Goal: Find specific page/section: Find specific page/section

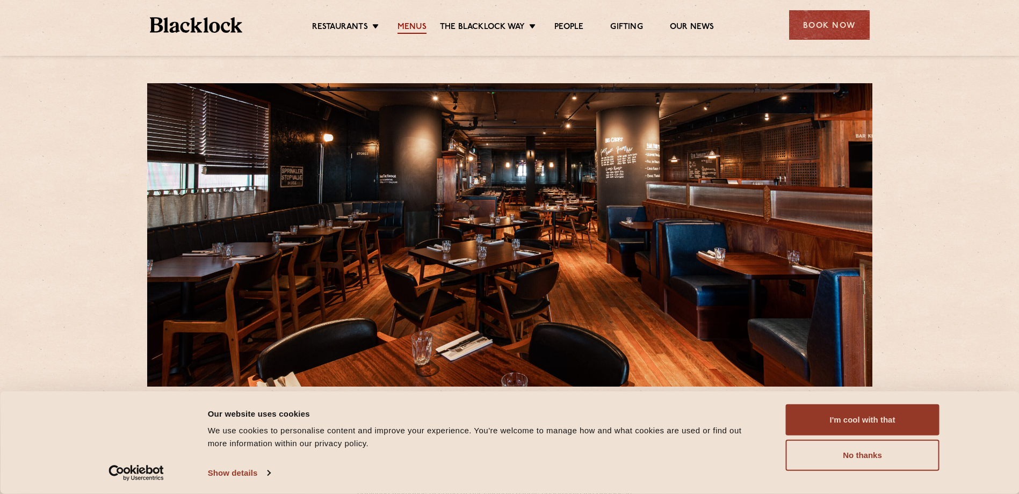
click at [414, 25] on link "Menus" at bounding box center [411, 28] width 29 height 12
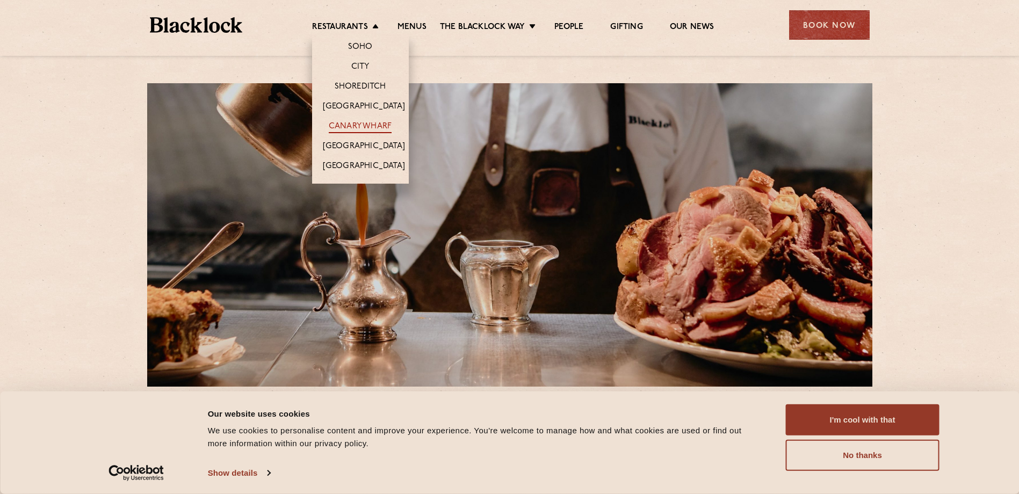
click at [377, 126] on link "Canary Wharf" at bounding box center [360, 127] width 63 height 12
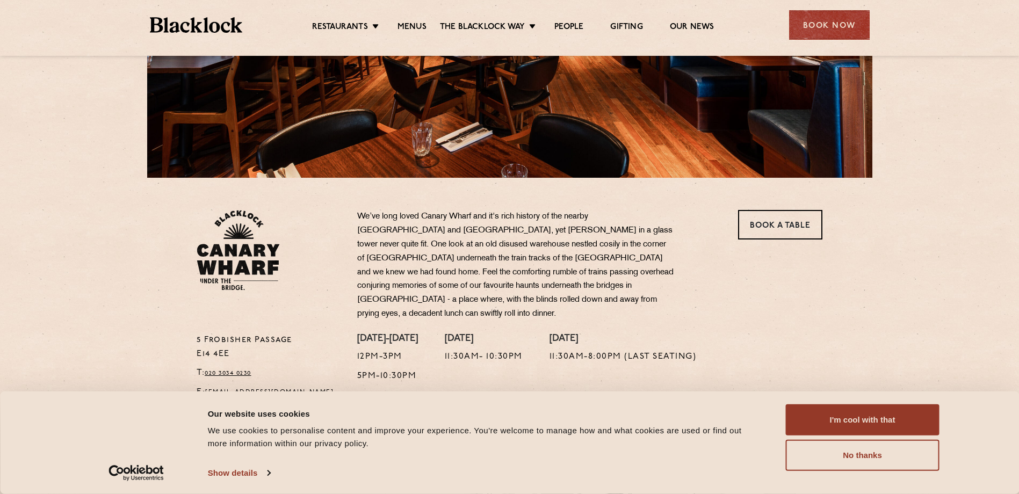
scroll to position [215, 0]
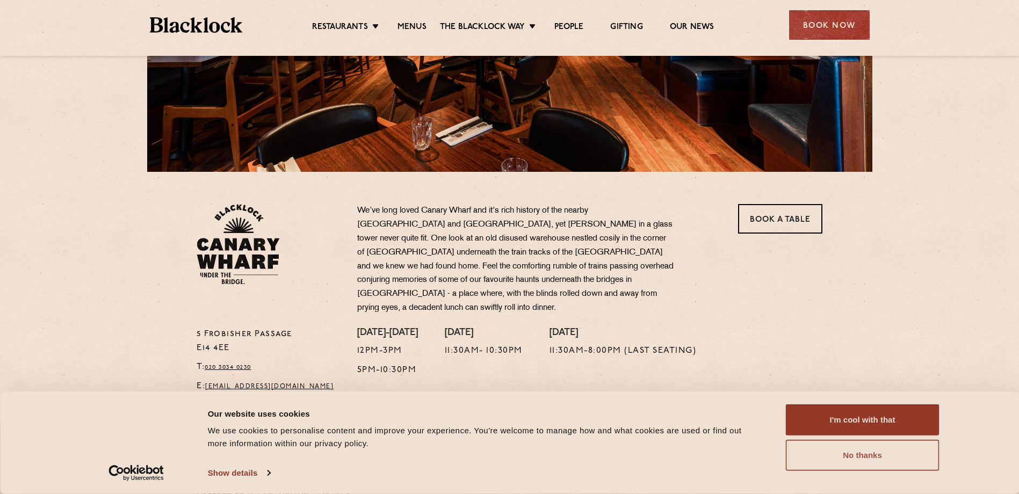
click at [908, 465] on button "No thanks" at bounding box center [863, 455] width 154 height 31
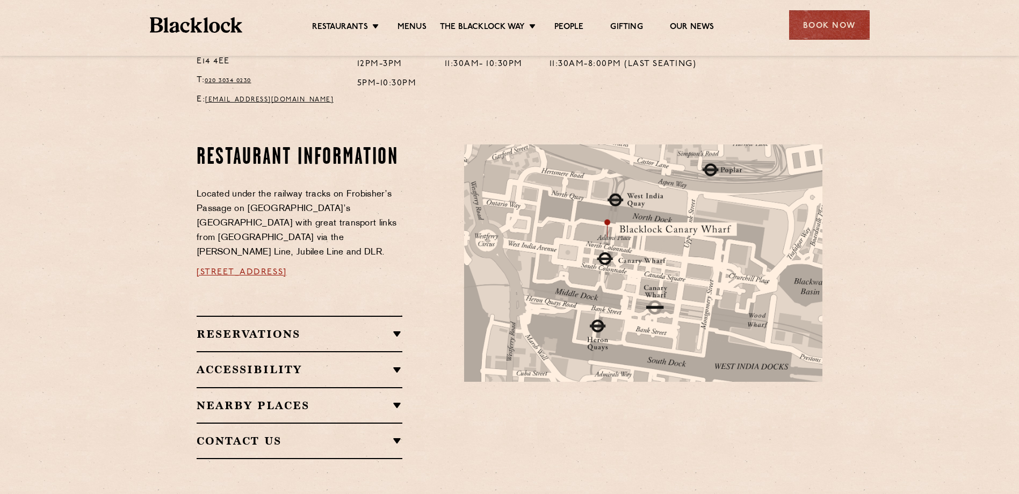
scroll to position [355, 0]
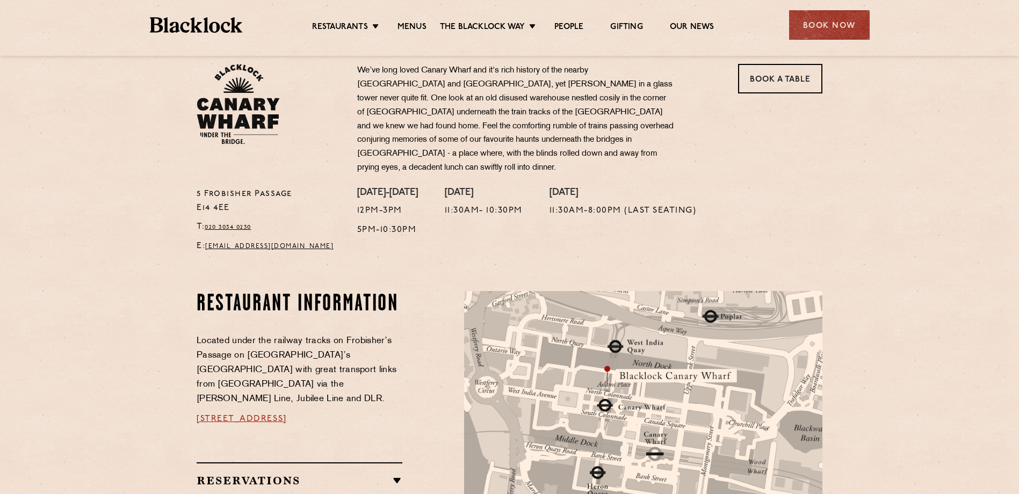
click at [413, 21] on ul "Restaurants Soho City Shoreditch Covent Garden Canary Wharf Manchester Birmingh…" at bounding box center [512, 25] width 541 height 17
click at [415, 24] on link "Menus" at bounding box center [411, 28] width 29 height 12
